Goal: Task Accomplishment & Management: Complete application form

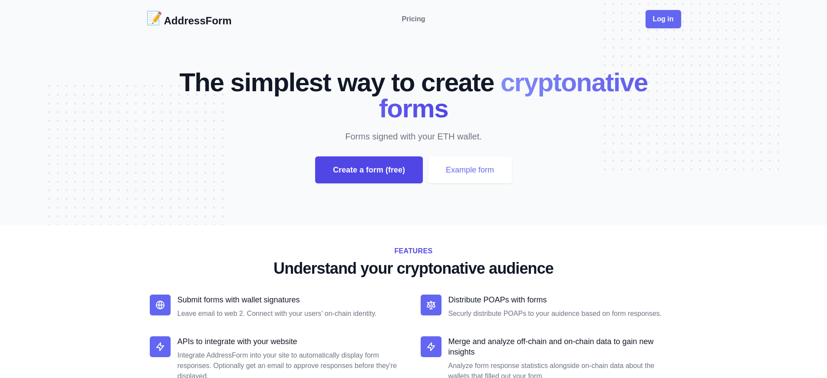
click at [369, 170] on div "Create a form (free)" at bounding box center [369, 169] width 108 height 27
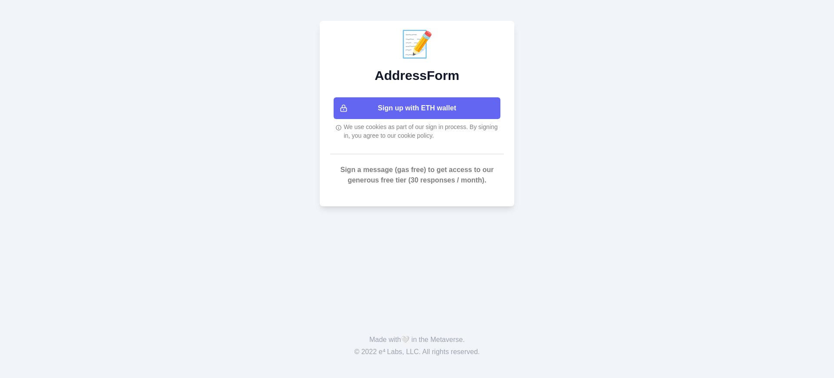
click at [417, 108] on button "Sign up with ETH wallet" at bounding box center [417, 108] width 167 height 22
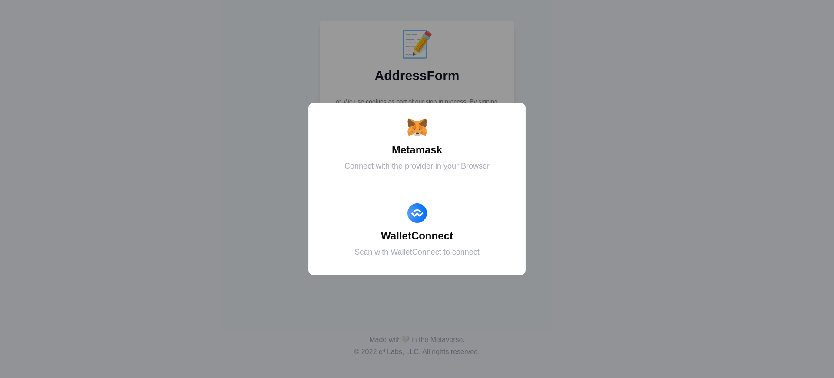
click at [417, 150] on div "Metamask" at bounding box center [416, 150] width 195 height 16
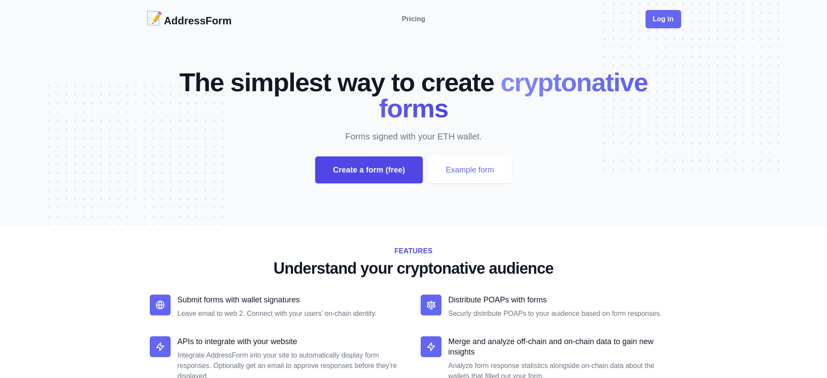
click at [369, 170] on div "Create a form (free)" at bounding box center [369, 169] width 108 height 27
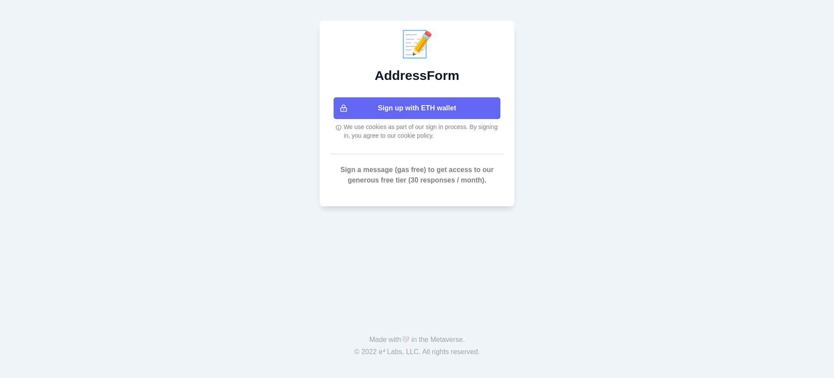
click at [417, 108] on button "Sign up with ETH wallet" at bounding box center [417, 108] width 167 height 22
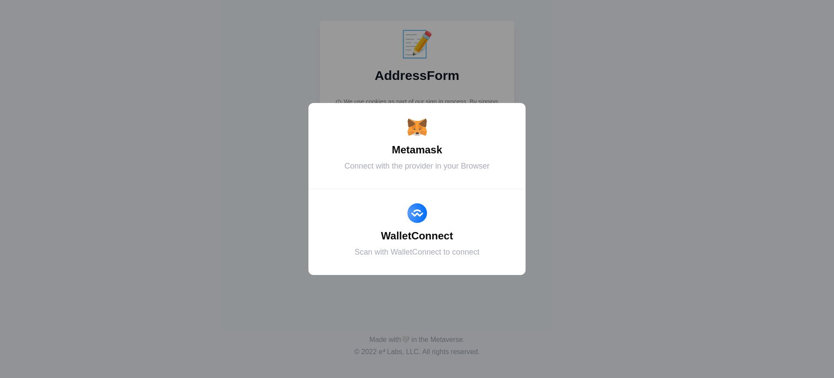
click at [417, 150] on div "Metamask" at bounding box center [416, 150] width 195 height 16
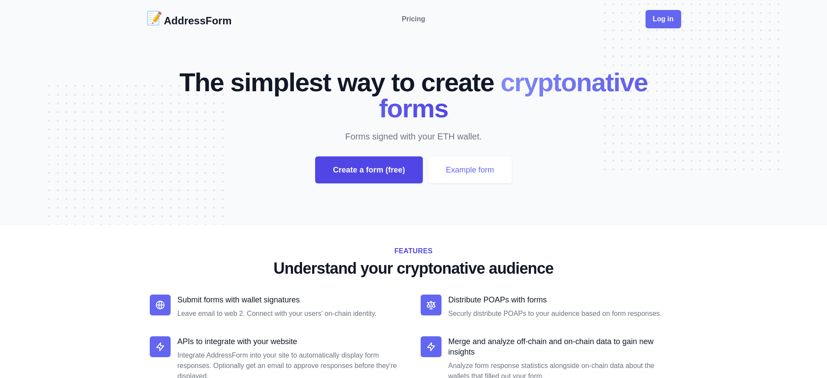
click at [369, 170] on div "Create a form (free)" at bounding box center [369, 169] width 108 height 27
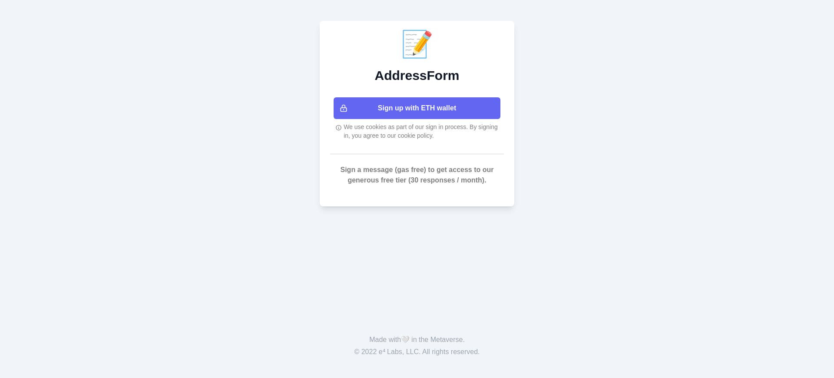
click at [417, 108] on button "Sign up with ETH wallet" at bounding box center [417, 108] width 167 height 22
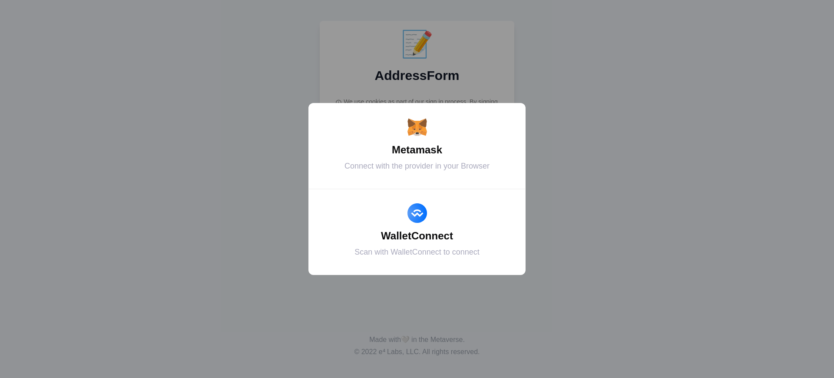
click at [417, 150] on div "Metamask" at bounding box center [416, 150] width 195 height 16
